Goal: Task Accomplishment & Management: Complete application form

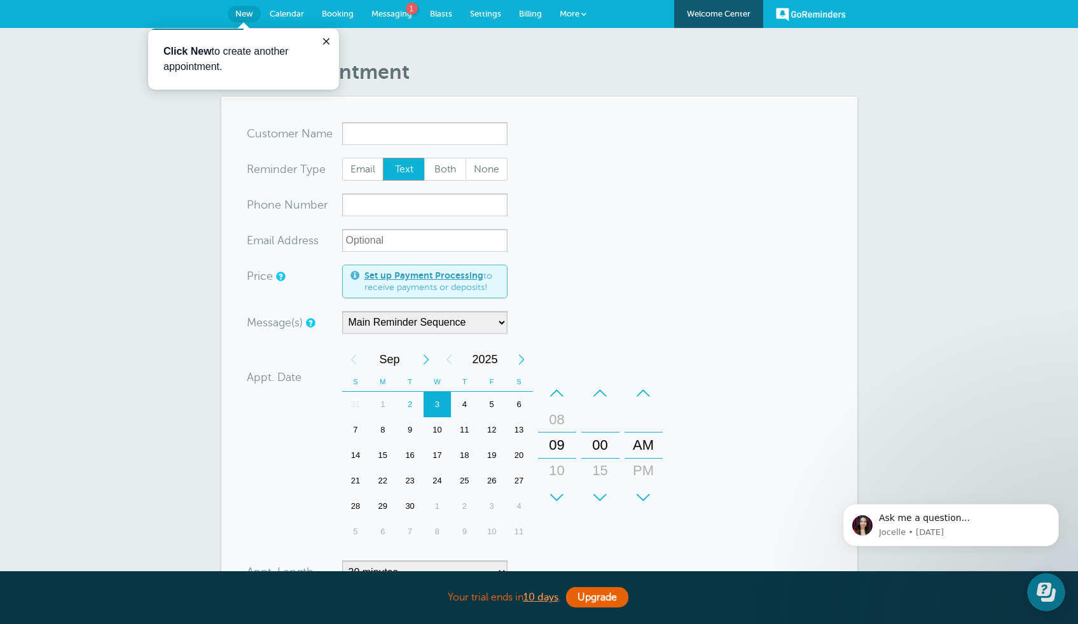
click at [350, 139] on input "x-no-autofill" at bounding box center [424, 133] width 165 height 23
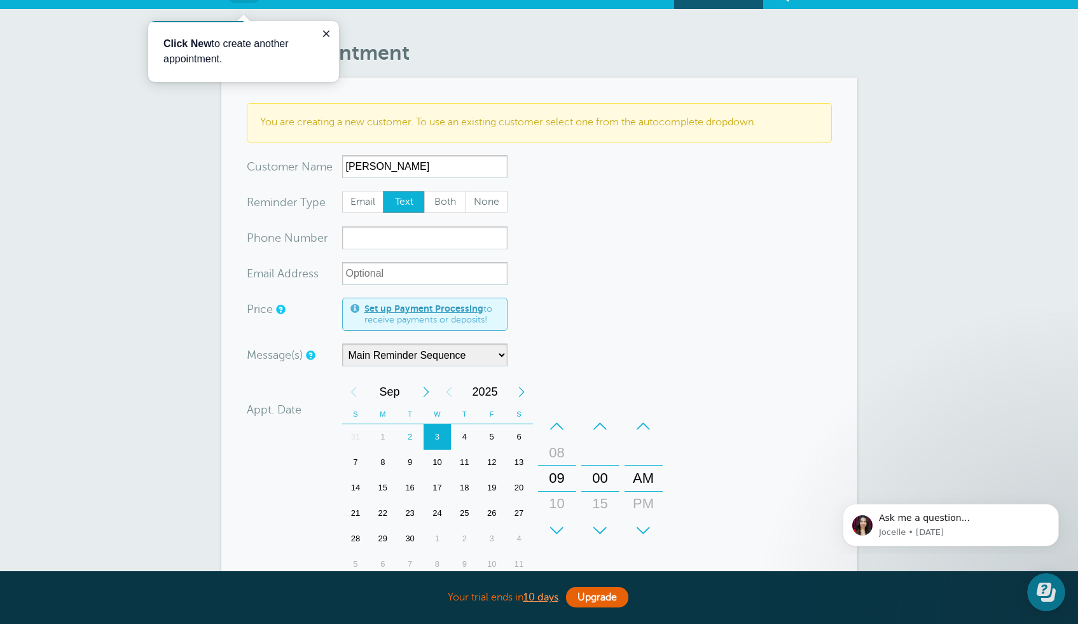
scroll to position [29, 0]
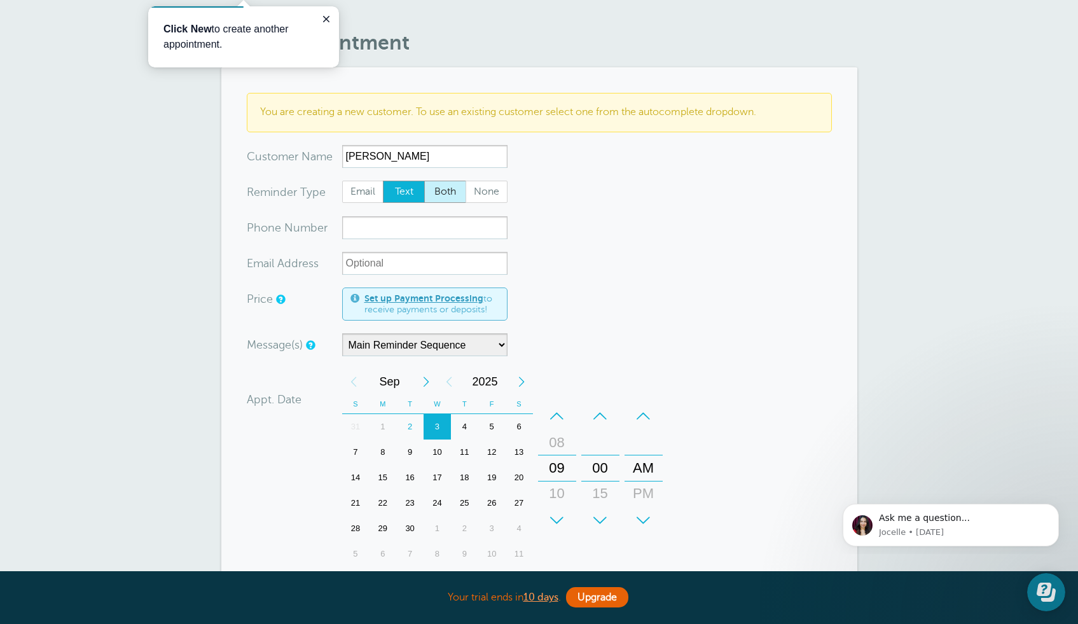
type input "[PERSON_NAME]"
click at [435, 191] on span "Both" at bounding box center [445, 192] width 41 height 22
click at [424, 181] on input "Both" at bounding box center [424, 180] width 1 height 1
radio input "true"
click at [415, 230] on input "xxx-no-autofill" at bounding box center [424, 227] width 165 height 23
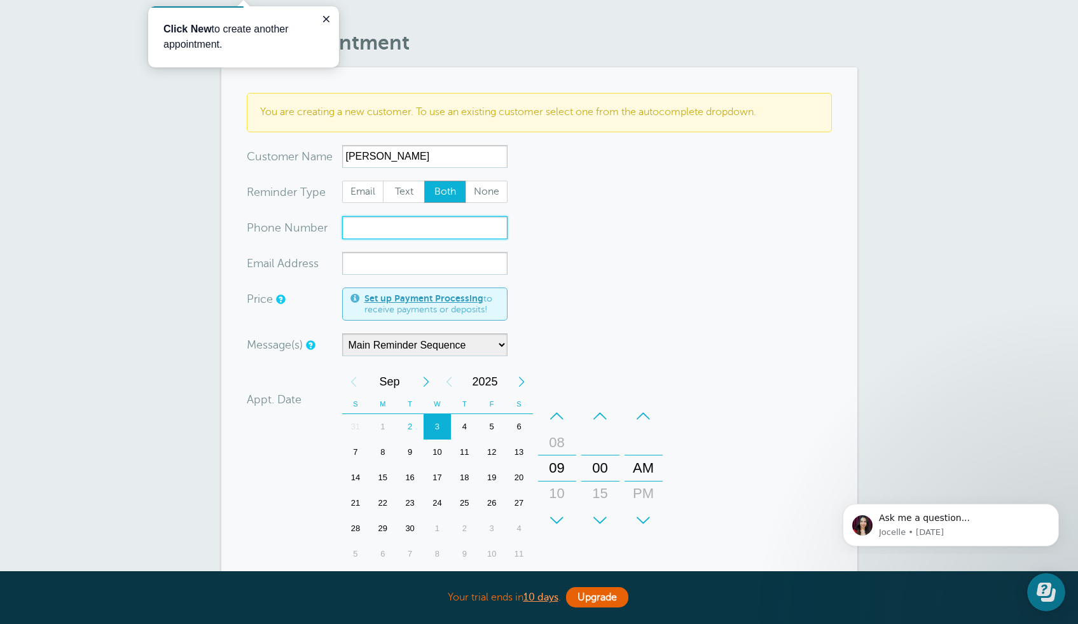
paste input "9737228123"
type input "9737228123"
click at [372, 270] on input "xx-no-autofill" at bounding box center [424, 263] width 165 height 23
paste input "[EMAIL_ADDRESS][DOMAIN_NAME]"
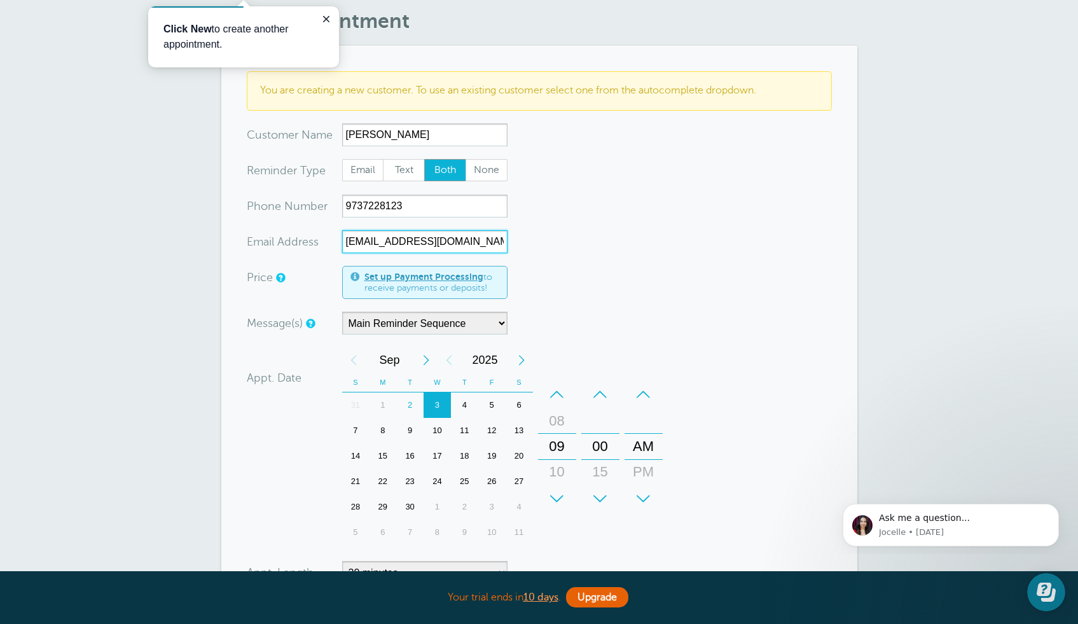
scroll to position [70, 0]
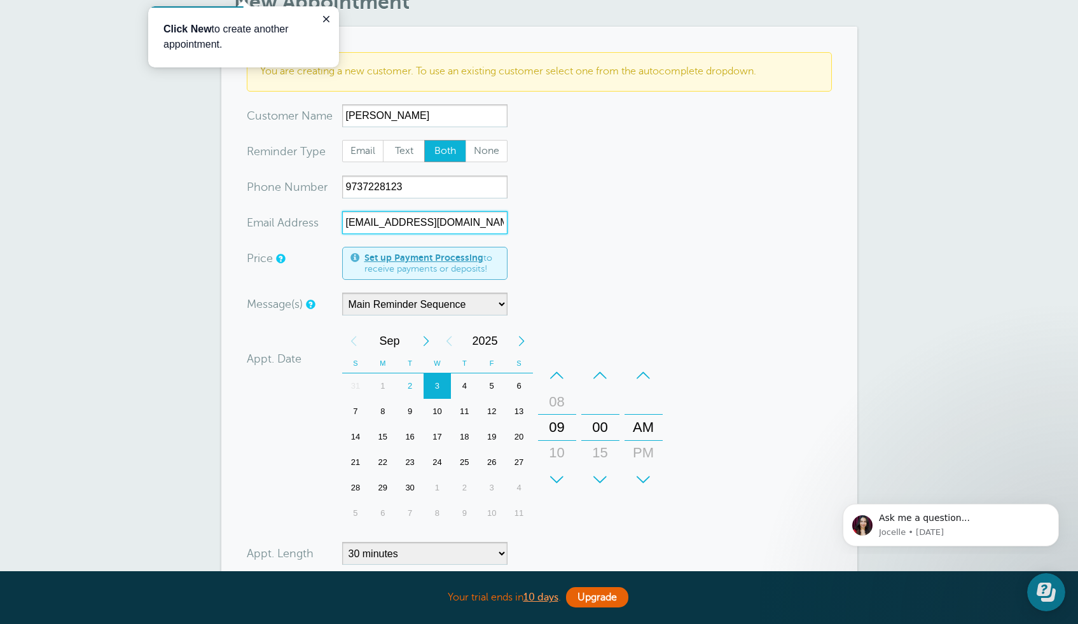
click at [498, 384] on div "5" at bounding box center [491, 385] width 27 height 25
click at [555, 480] on div "+" at bounding box center [557, 479] width 38 height 25
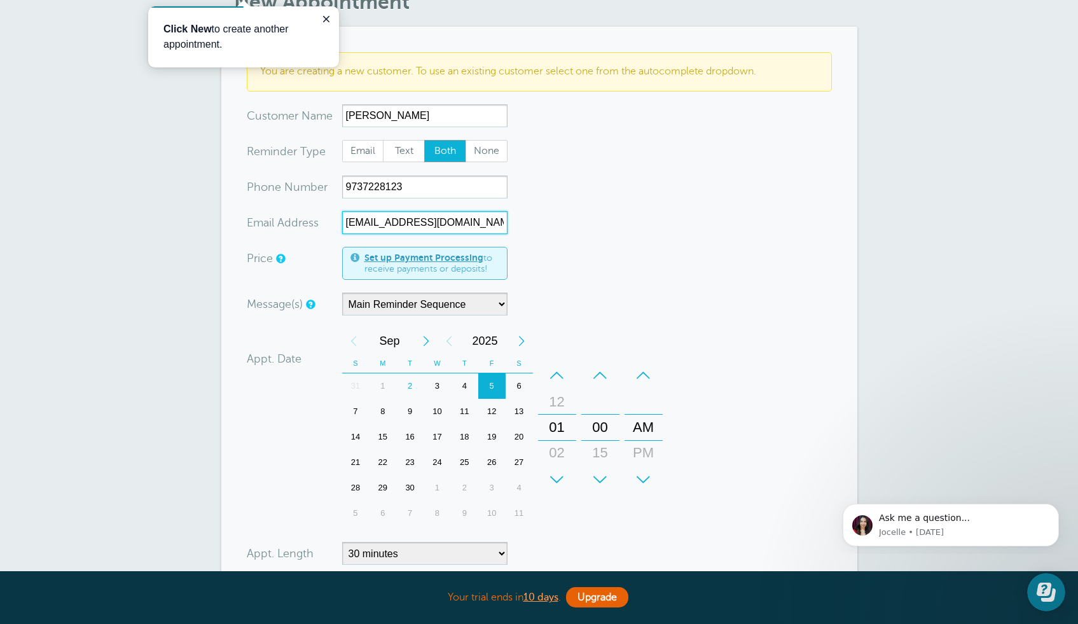
click at [555, 480] on div "+" at bounding box center [557, 479] width 38 height 25
click at [599, 480] on div "+" at bounding box center [600, 479] width 38 height 25
click at [639, 480] on div "+" at bounding box center [644, 479] width 38 height 25
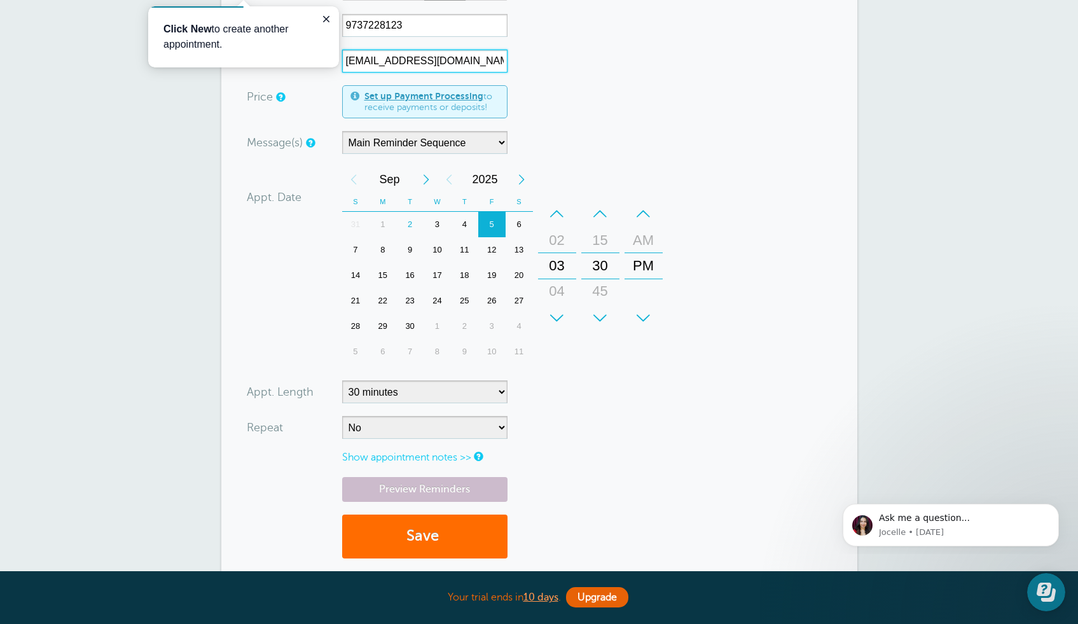
scroll to position [272, 0]
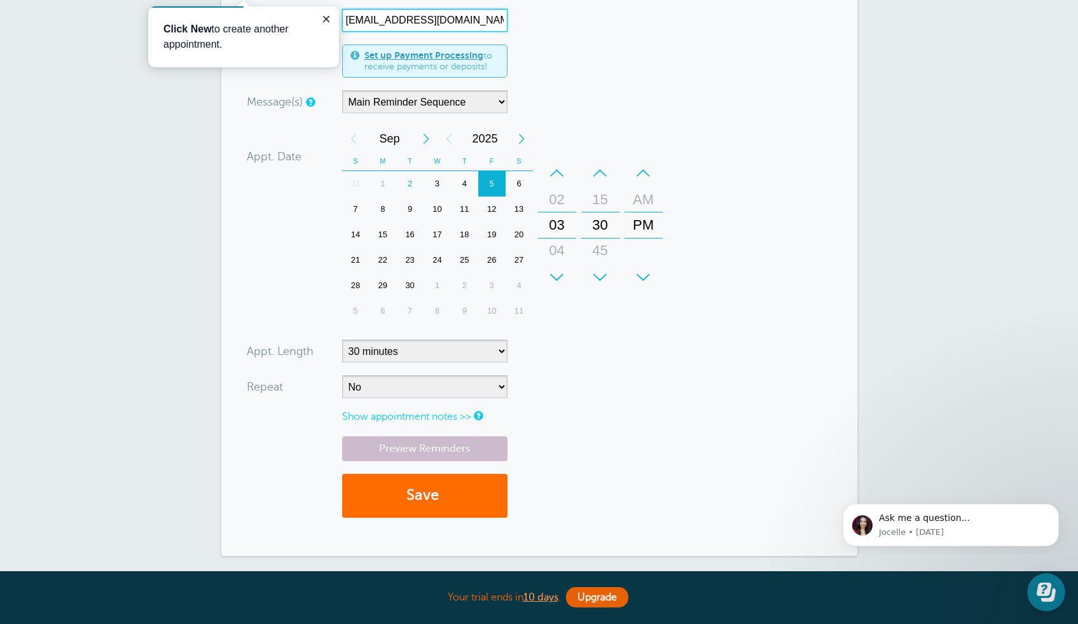
type input "[EMAIL_ADDRESS][DOMAIN_NAME]"
click at [407, 497] on button "Save" at bounding box center [424, 496] width 165 height 44
